Goal: Information Seeking & Learning: Learn about a topic

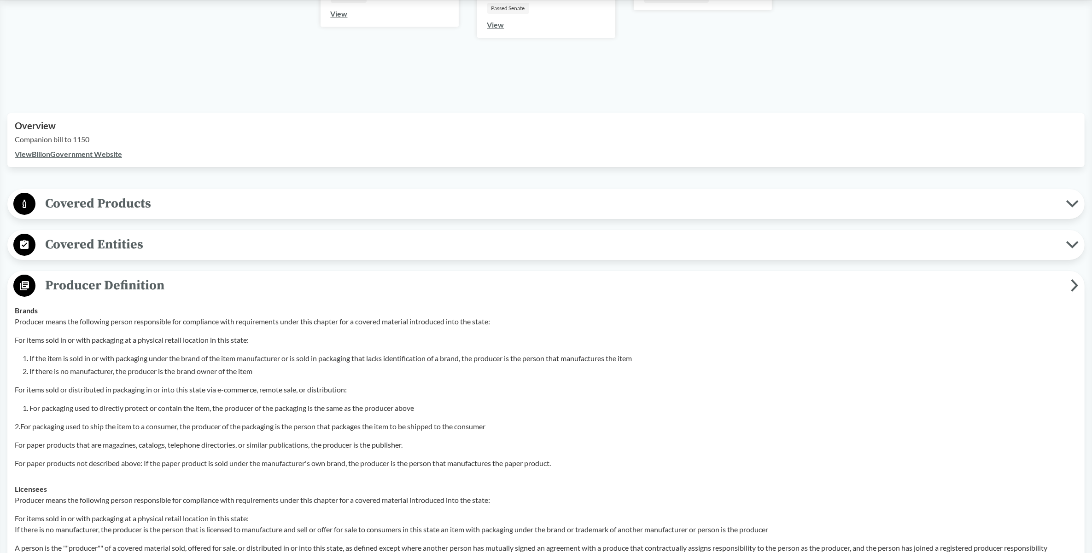
scroll to position [230, 0]
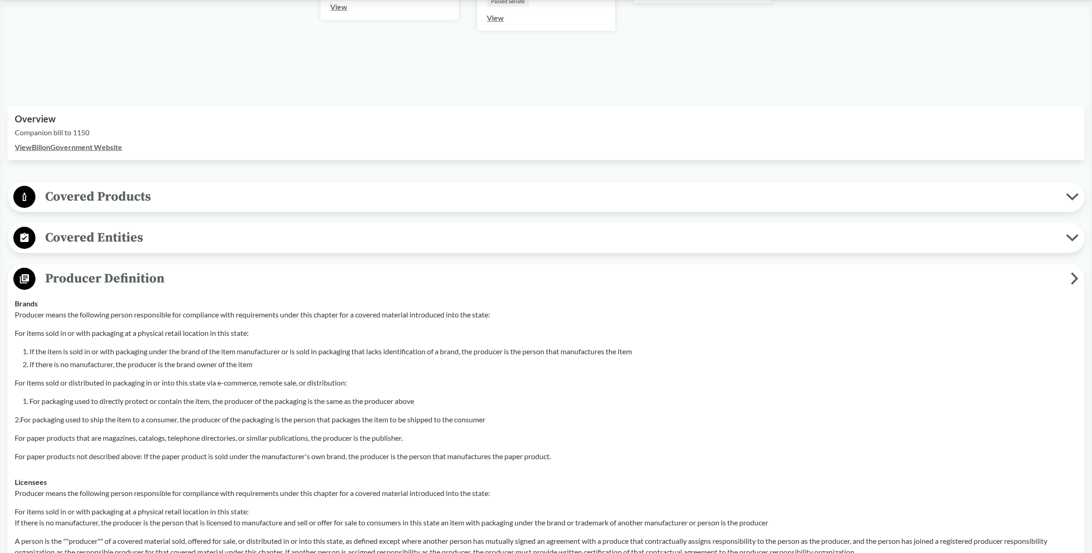
click at [26, 198] on circle at bounding box center [24, 197] width 22 height 22
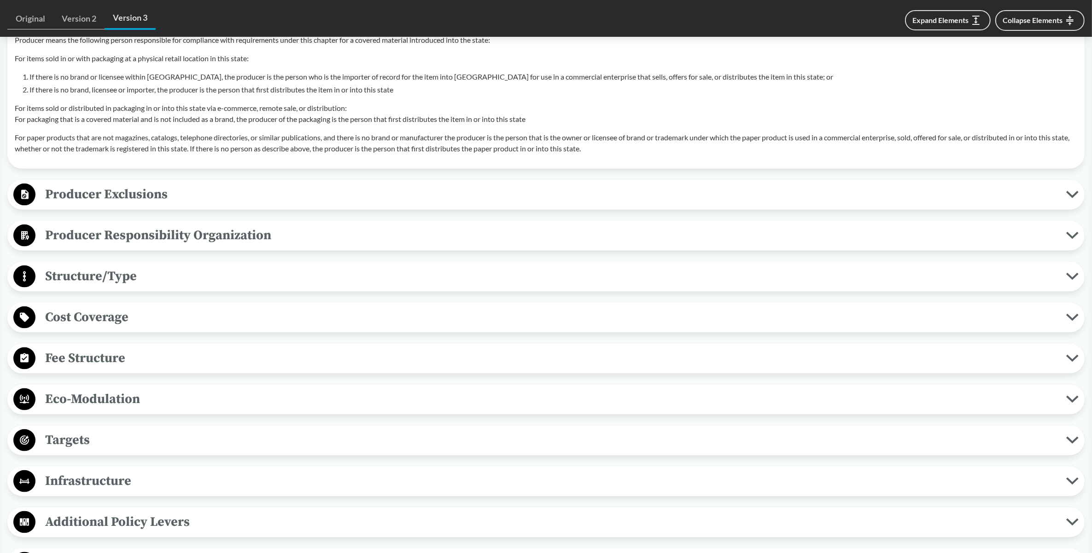
scroll to position [1496, 0]
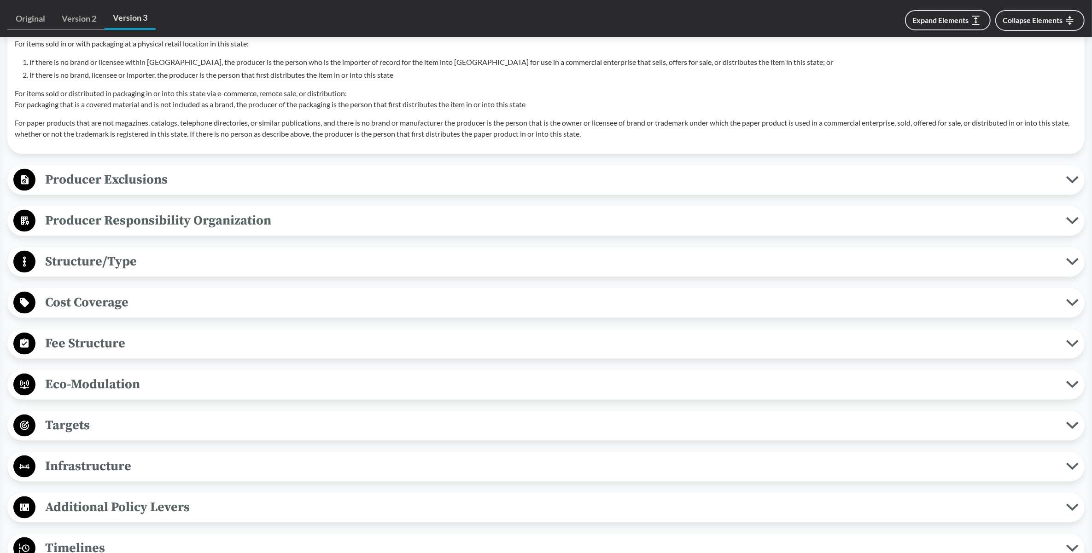
click at [35, 272] on span "Structure/Type" at bounding box center [550, 261] width 1030 height 21
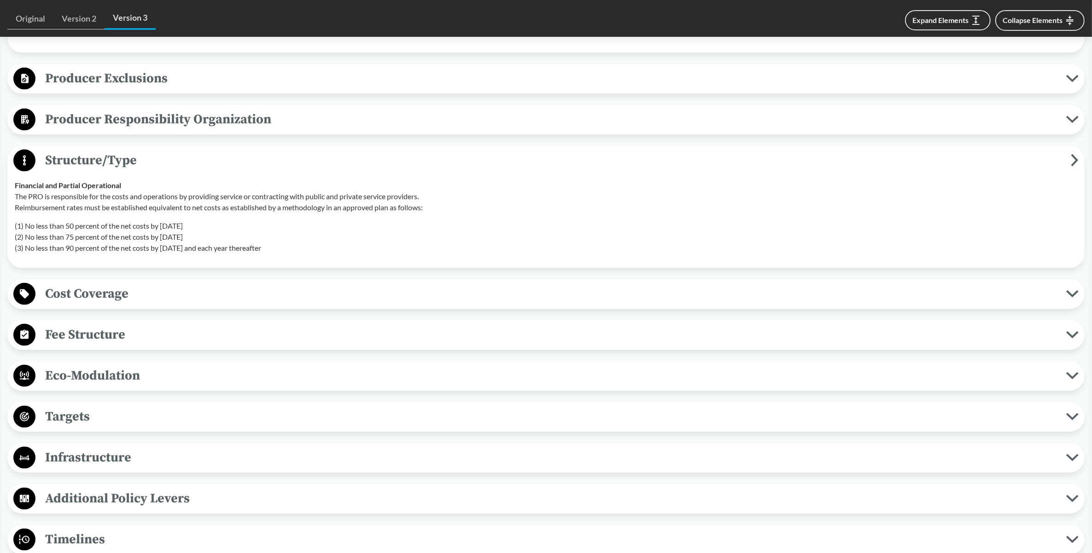
scroll to position [1612, 0]
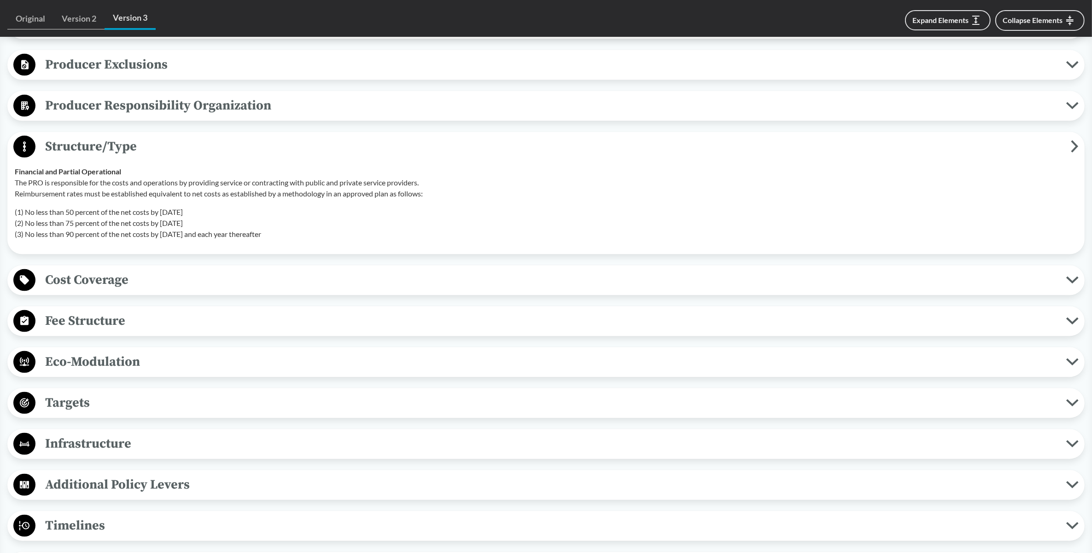
click at [26, 373] on circle at bounding box center [24, 362] width 22 height 22
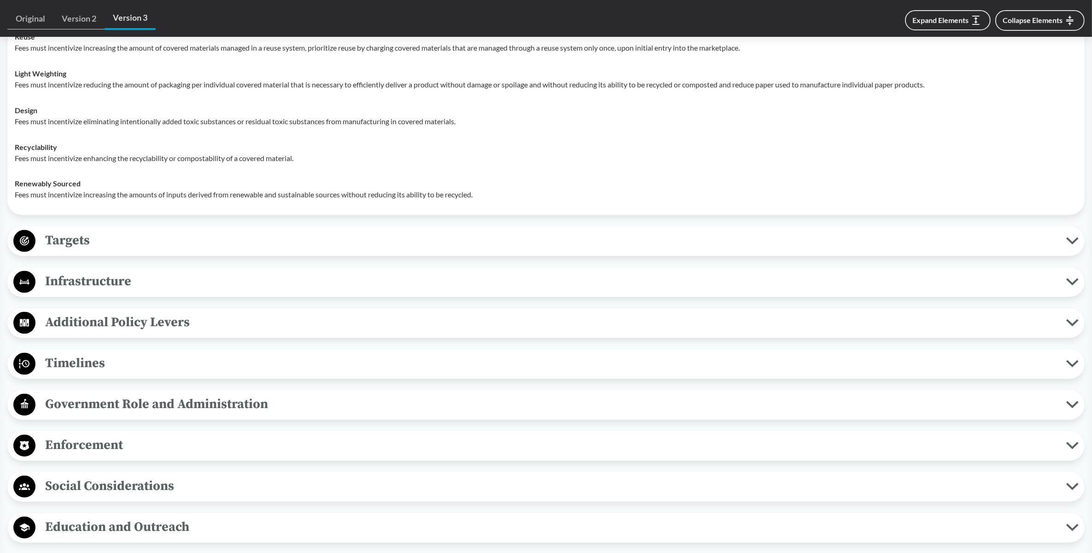
scroll to position [2014, 0]
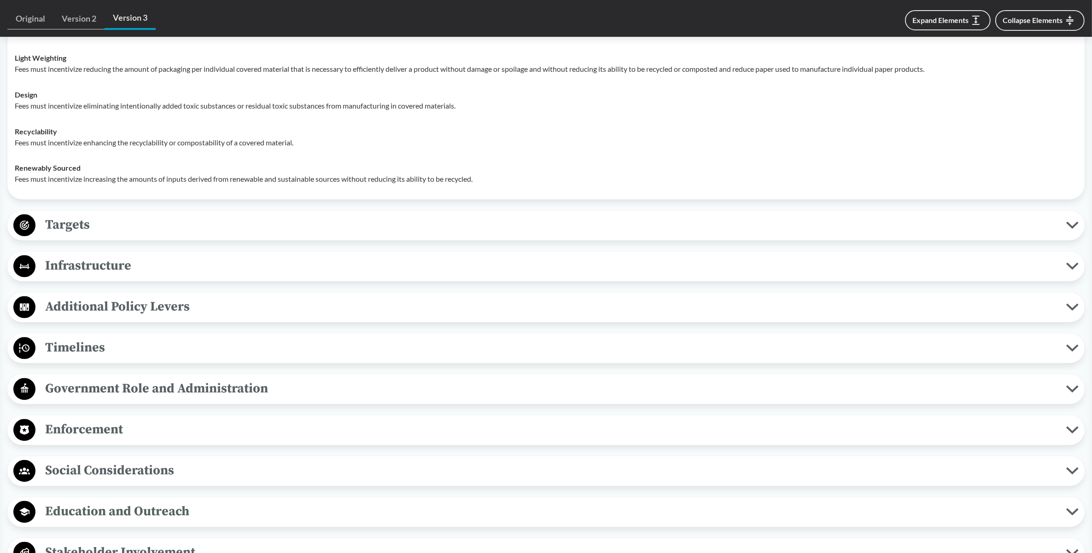
click at [26, 237] on circle at bounding box center [24, 226] width 22 height 22
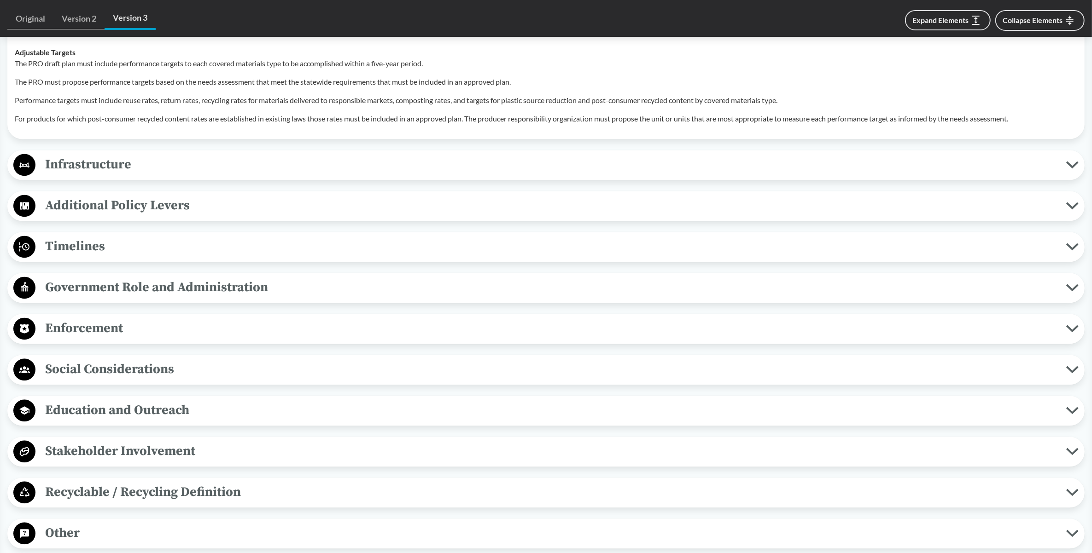
scroll to position [2475, 0]
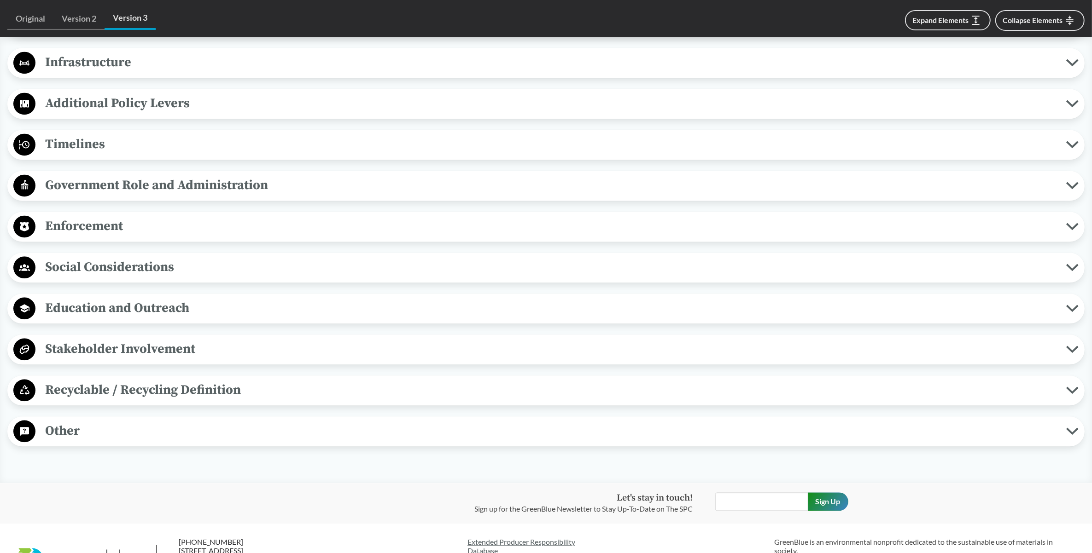
click at [30, 402] on circle at bounding box center [24, 390] width 22 height 22
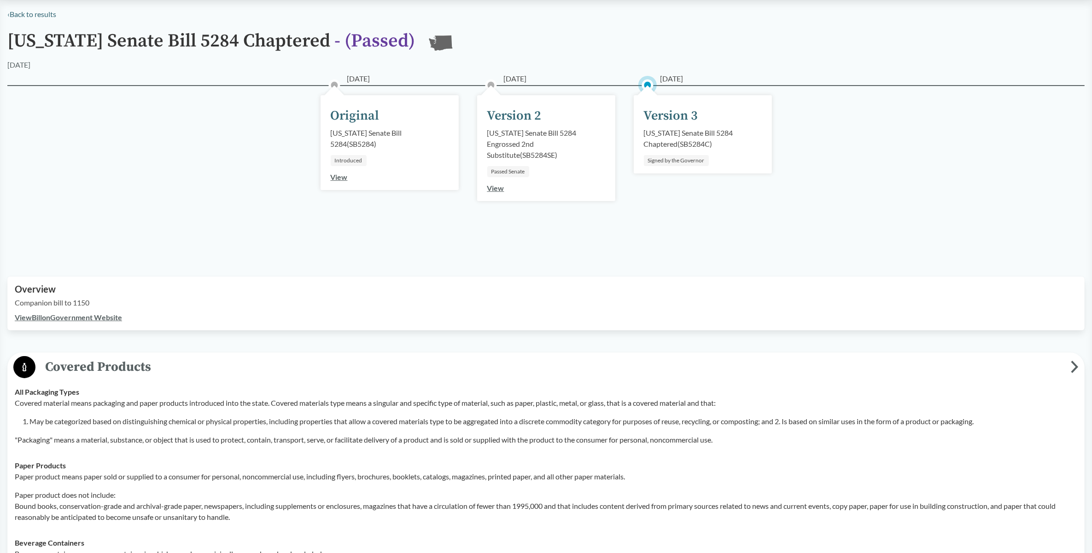
scroll to position [0, 0]
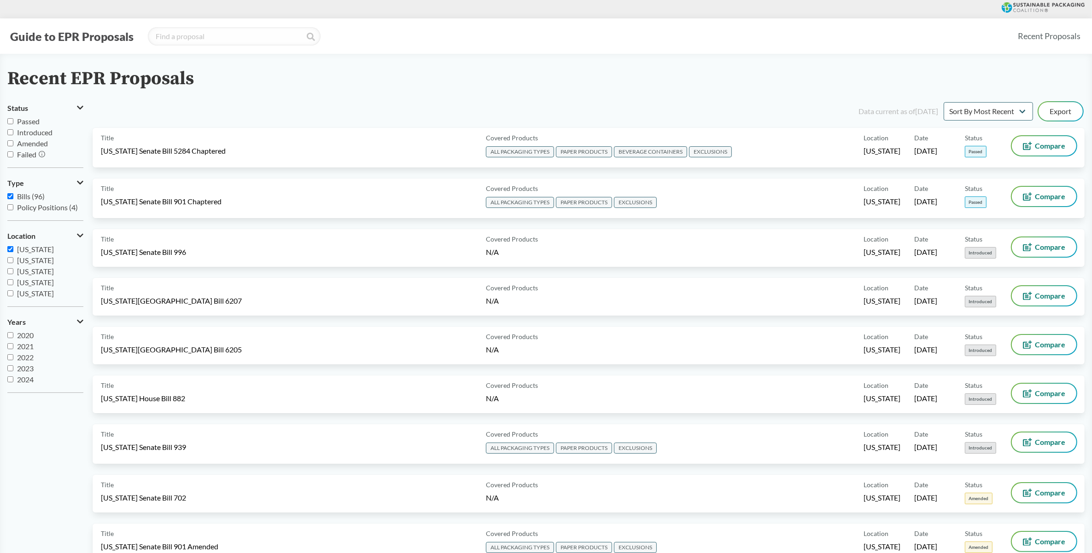
click at [10, 250] on input "[US_STATE]" at bounding box center [10, 249] width 6 height 6
checkbox input "false"
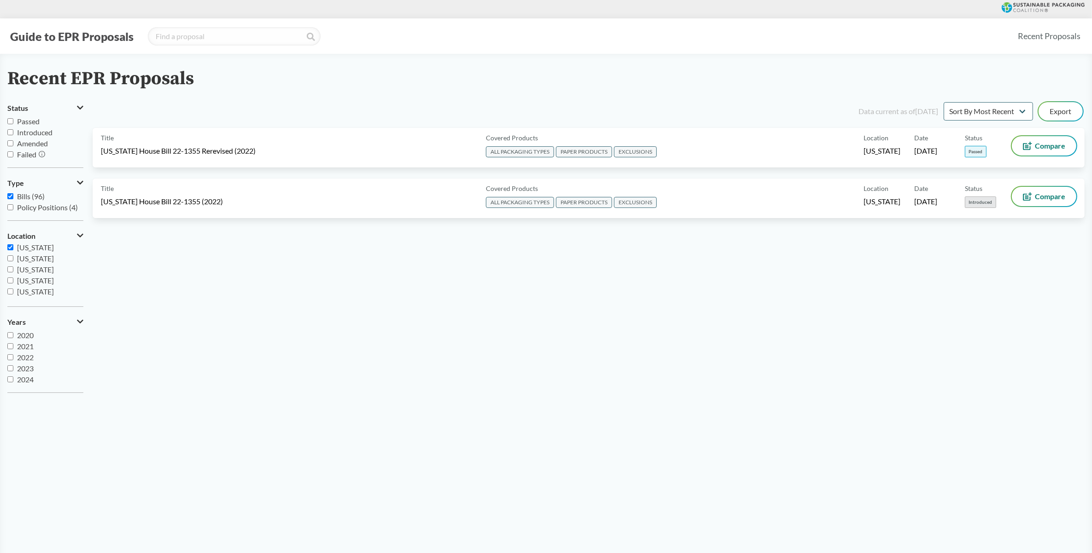
scroll to position [198, 0]
click at [12, 282] on input "[US_STATE]" at bounding box center [10, 283] width 6 height 6
checkbox input "true"
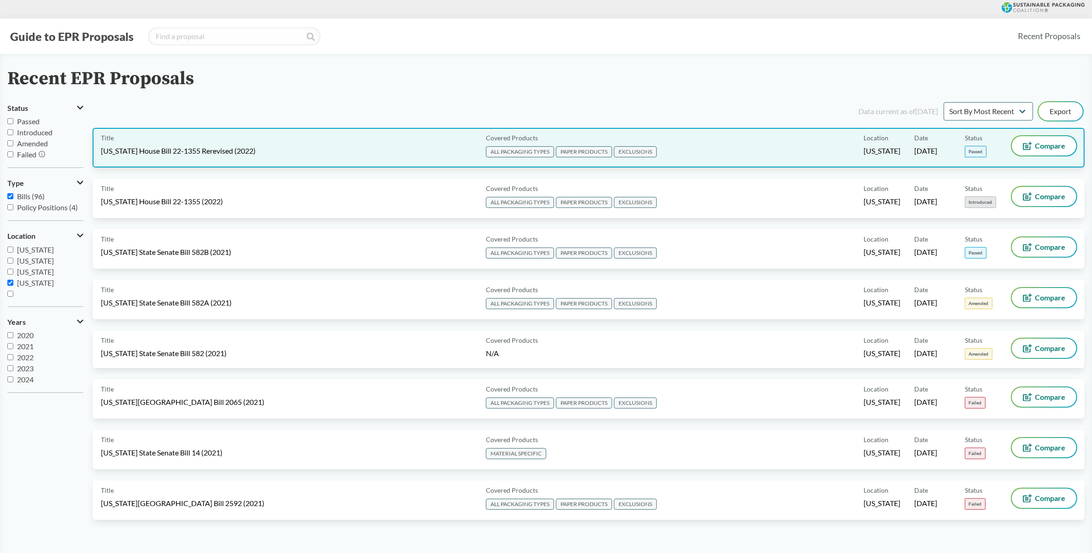
click at [783, 150] on div "Covered Products ALL PACKAGING TYPES PAPER PRODUCTS EXCLUSIONS" at bounding box center [672, 147] width 381 height 23
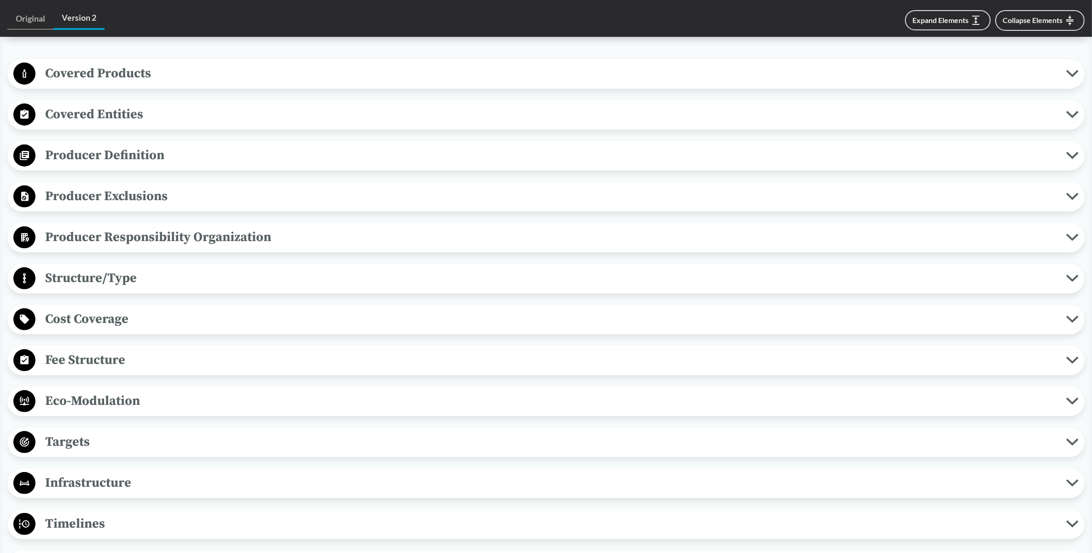
scroll to position [460, 0]
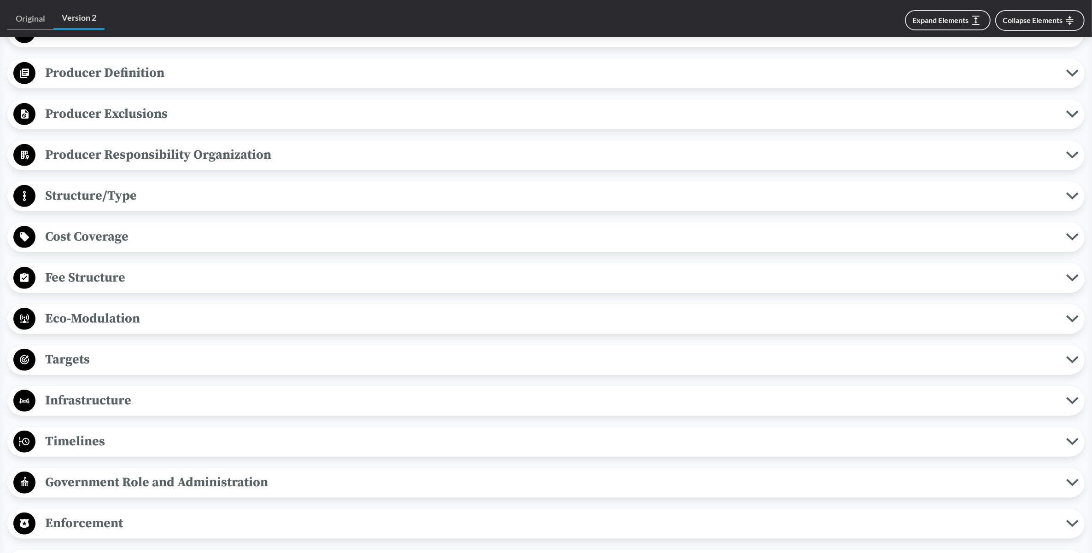
click at [31, 321] on circle at bounding box center [24, 319] width 22 height 22
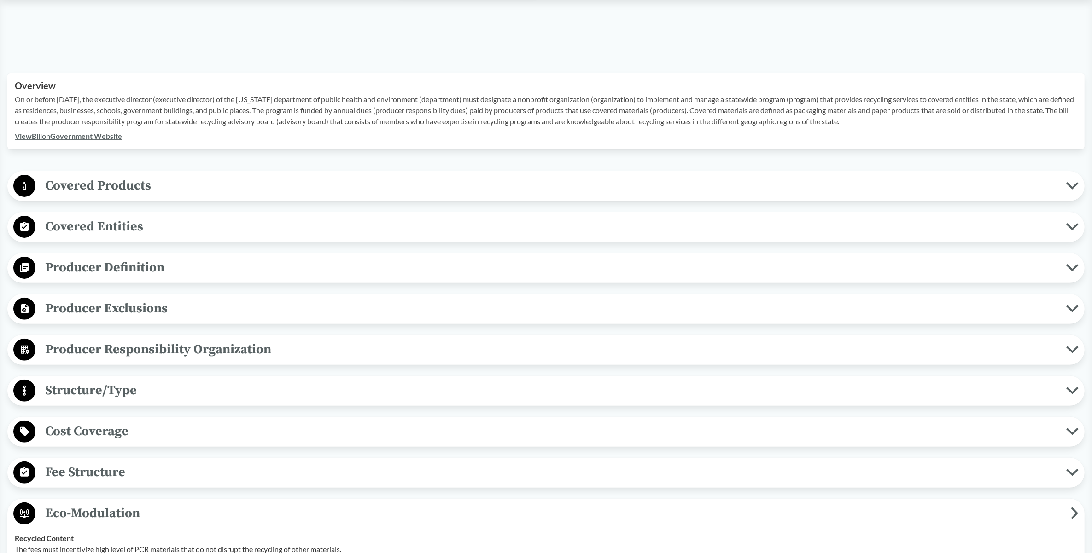
scroll to position [288, 0]
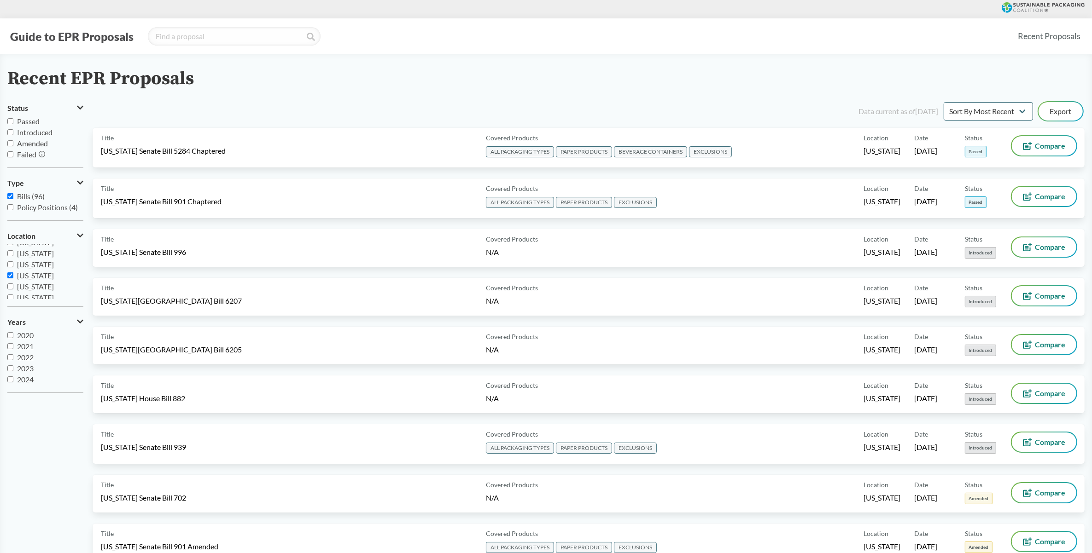
scroll to position [133, 0]
click at [8, 291] on input "[US_STATE]" at bounding box center [10, 294] width 6 height 6
checkbox input "false"
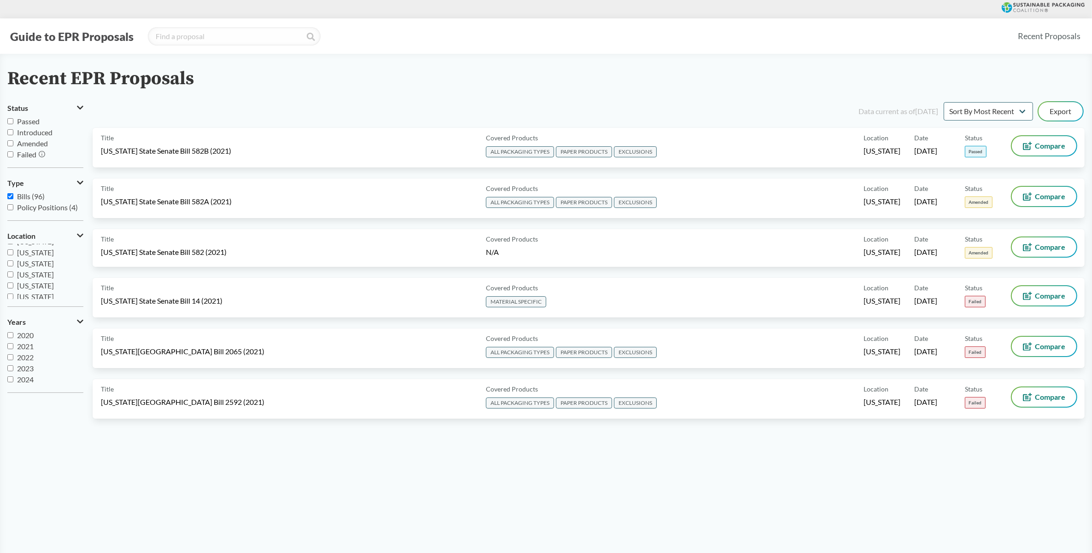
scroll to position [198, 0]
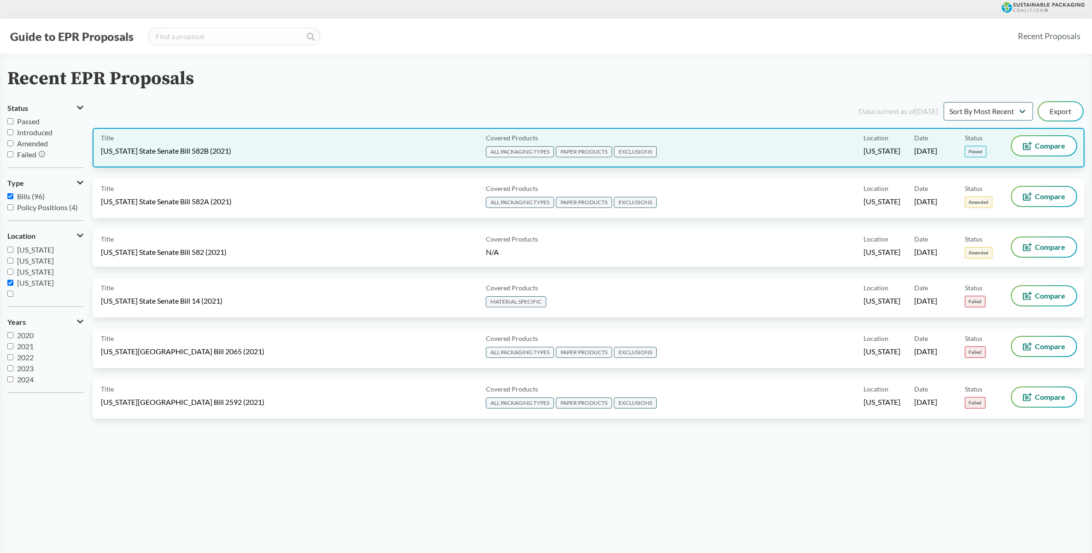
click at [708, 148] on div "Covered Products ALL PACKAGING TYPES PAPER PRODUCTS EXCLUSIONS" at bounding box center [672, 147] width 381 height 23
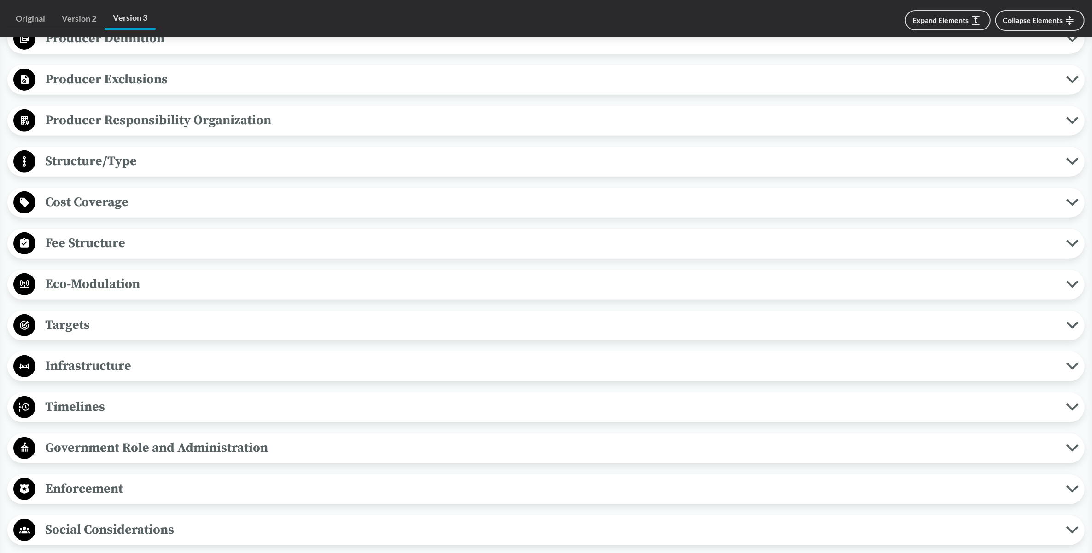
scroll to position [518, 0]
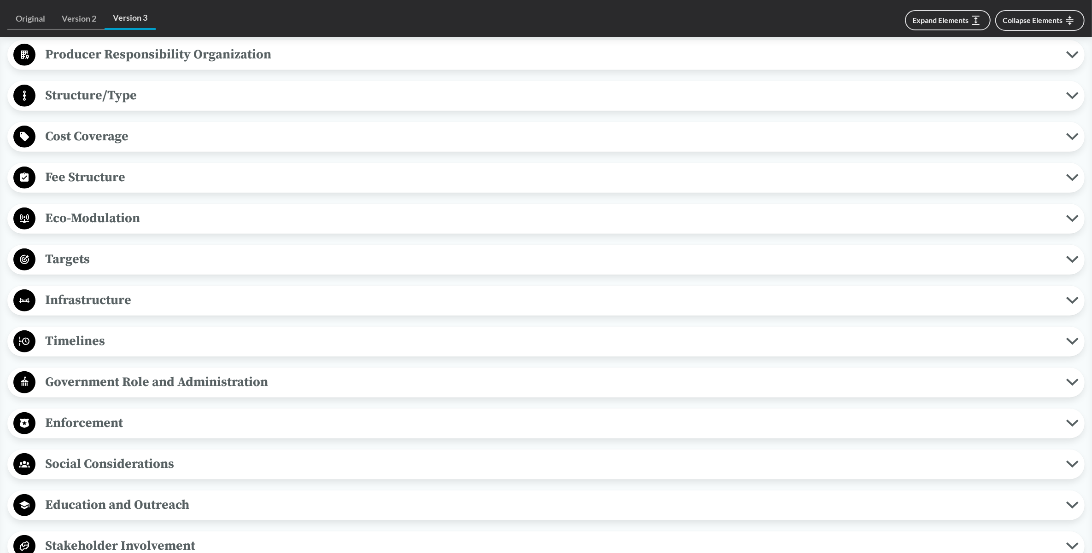
click at [19, 216] on circle at bounding box center [24, 219] width 22 height 22
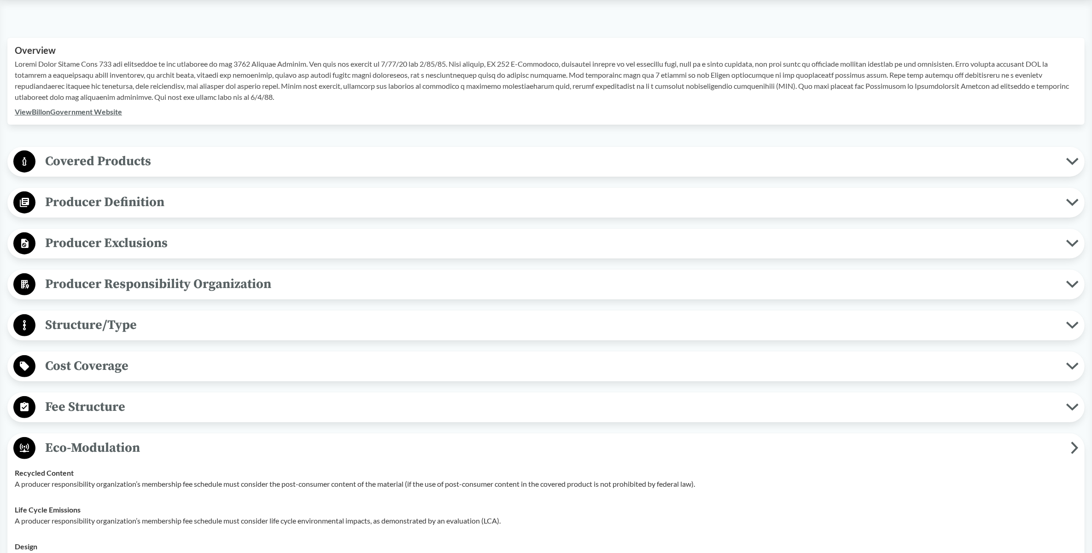
scroll to position [288, 0]
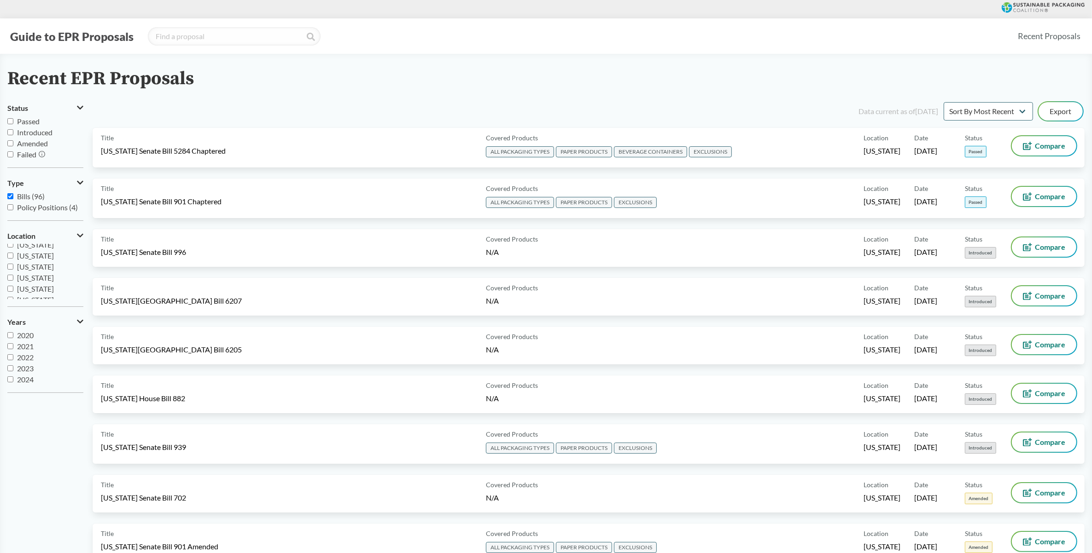
scroll to position [138, 0]
click at [7, 275] on input "[US_STATE]" at bounding box center [10, 277] width 6 height 6
checkbox input "true"
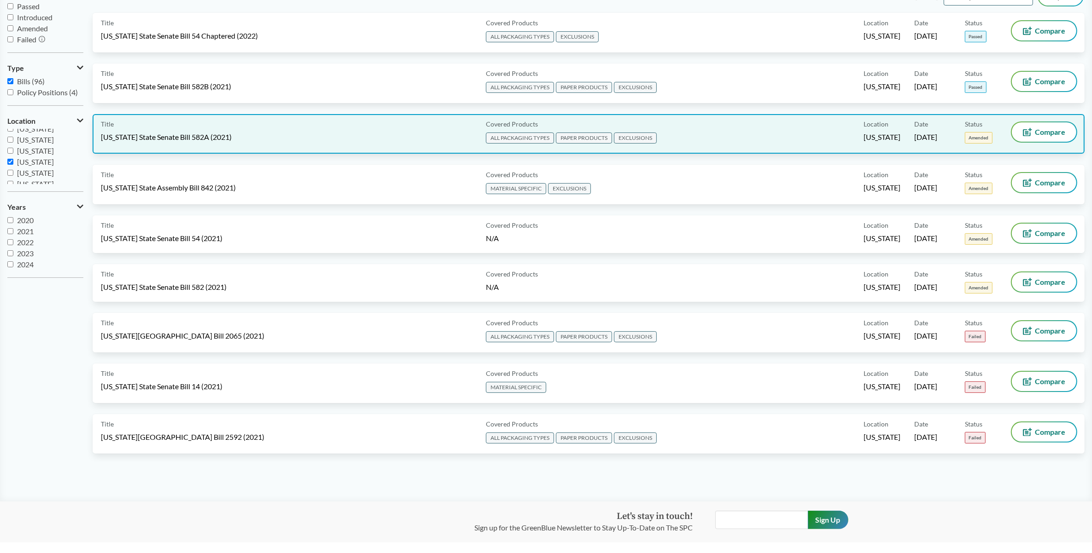
scroll to position [0, 0]
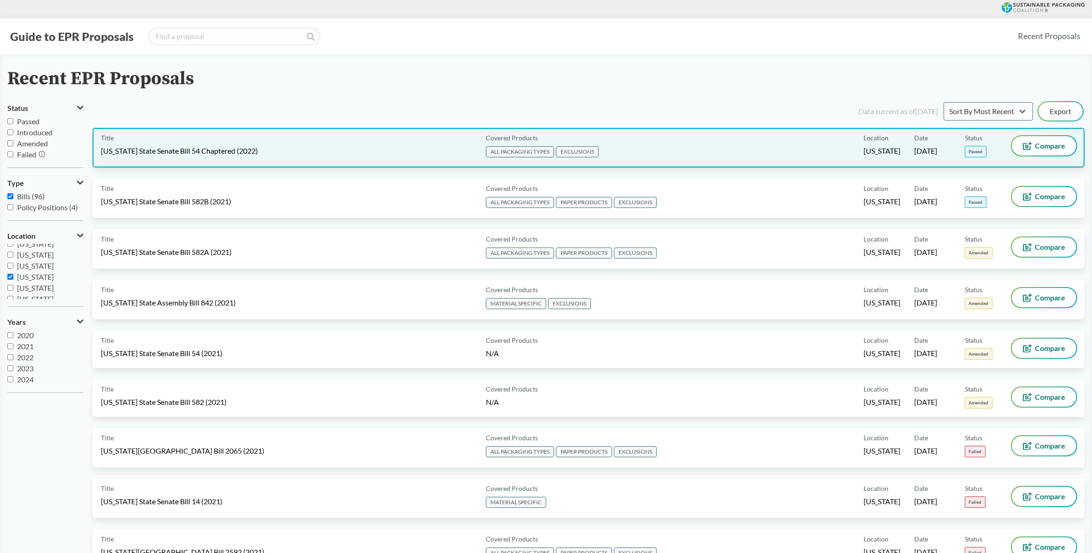
click at [763, 150] on div "Covered Products ALL PACKAGING TYPES EXCLUSIONS" at bounding box center [672, 147] width 381 height 23
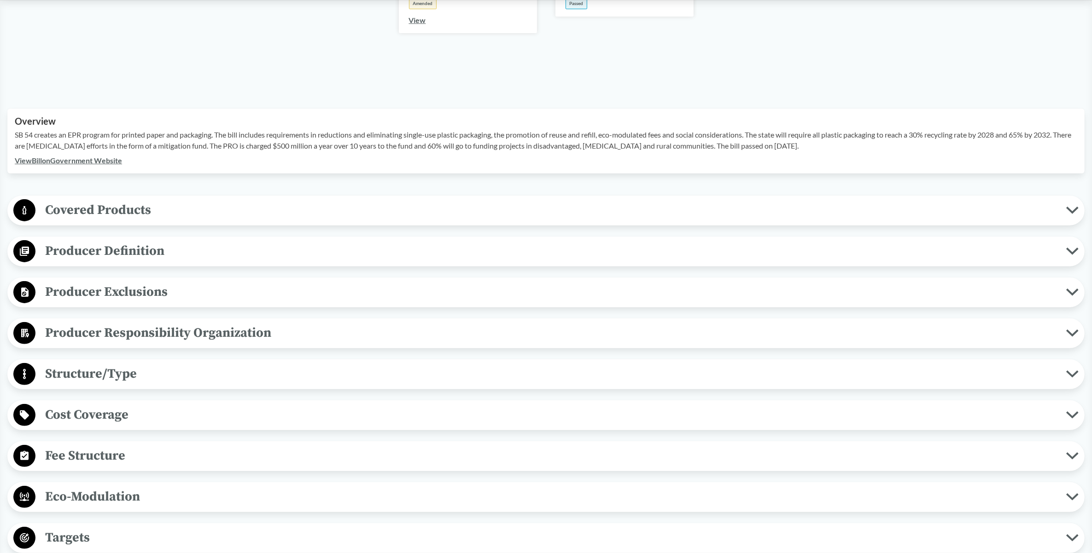
scroll to position [403, 0]
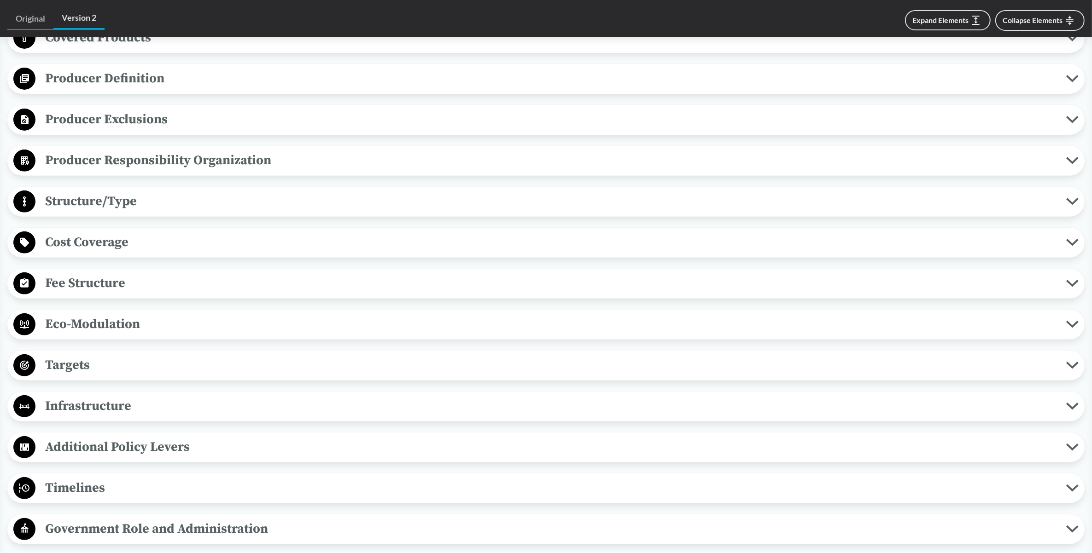
click at [31, 325] on circle at bounding box center [24, 325] width 22 height 22
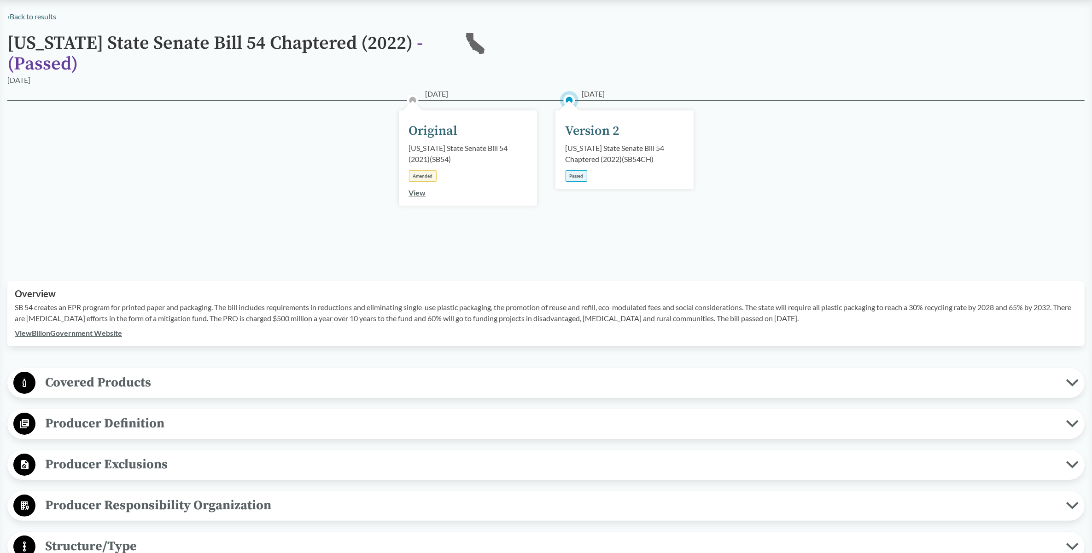
scroll to position [0, 0]
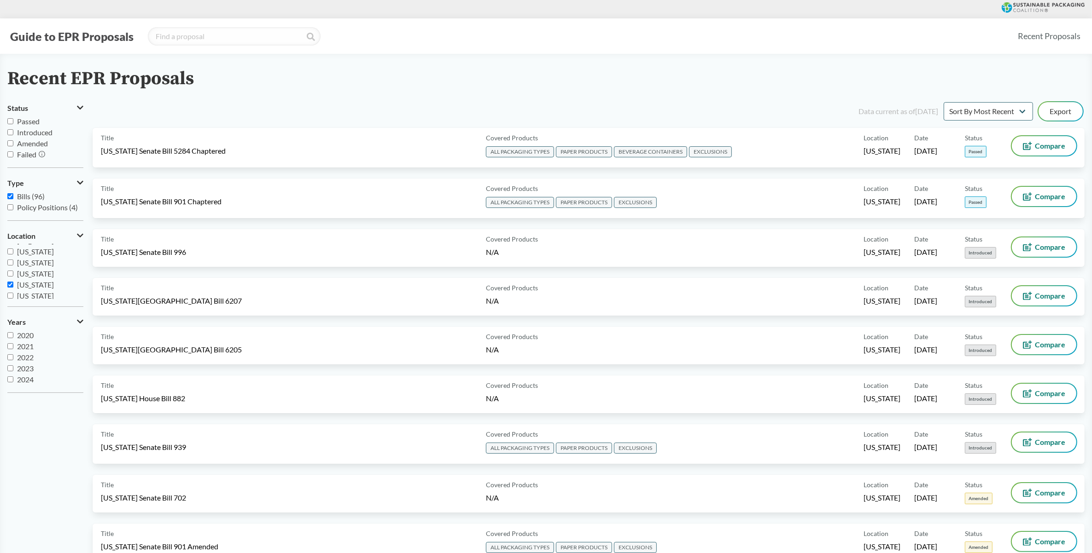
scroll to position [198, 0]
click at [30, 285] on span "[US_STATE]" at bounding box center [35, 283] width 37 height 9
click at [13, 285] on input "[US_STATE]" at bounding box center [10, 283] width 6 height 6
checkbox input "true"
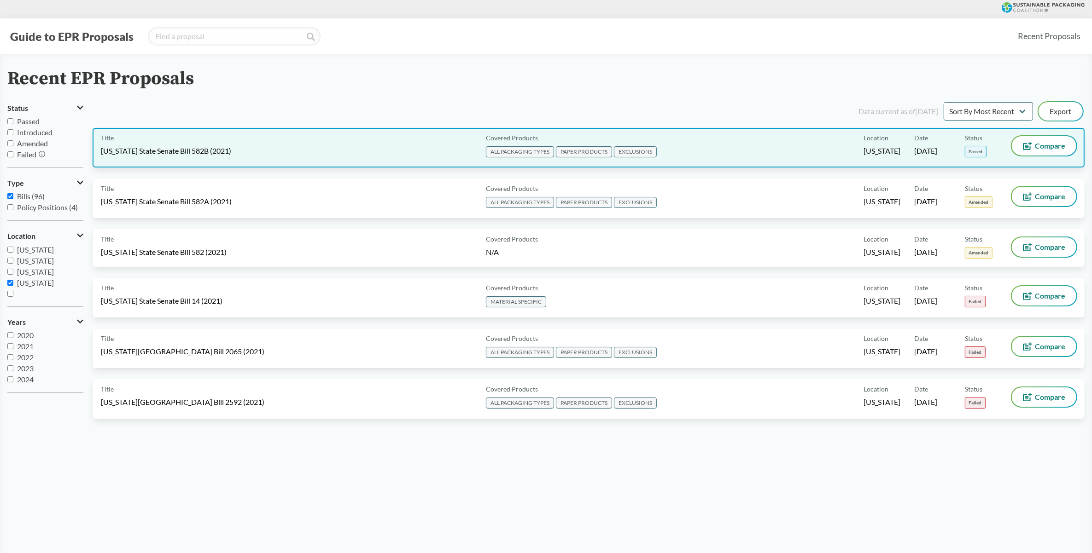
click at [687, 146] on div "Covered Products ALL PACKAGING TYPES PAPER PRODUCTS EXCLUSIONS" at bounding box center [672, 147] width 381 height 23
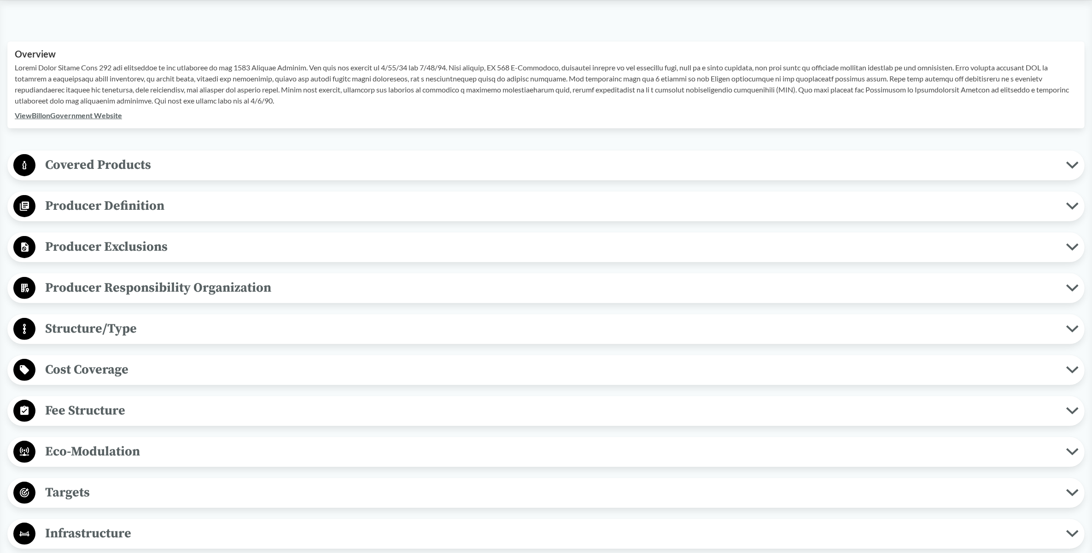
scroll to position [403, 0]
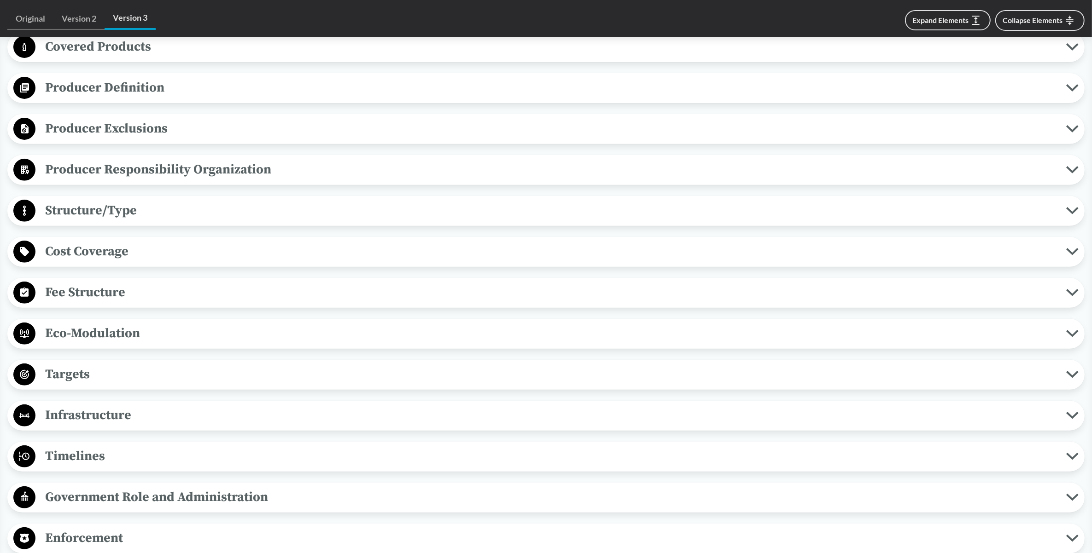
click at [29, 337] on circle at bounding box center [24, 334] width 22 height 22
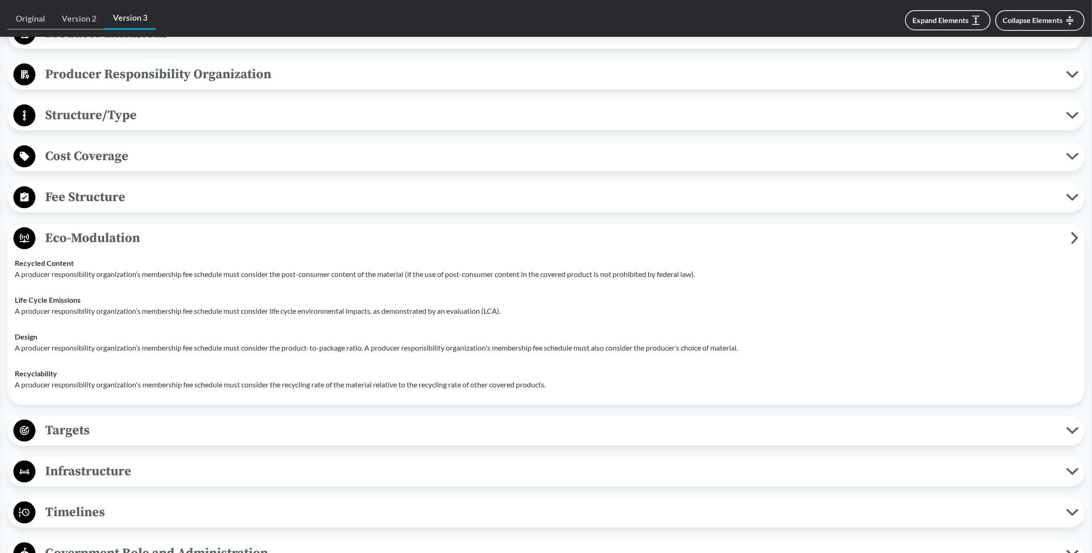
scroll to position [518, 0]
